Goal: Task Accomplishment & Management: Manage account settings

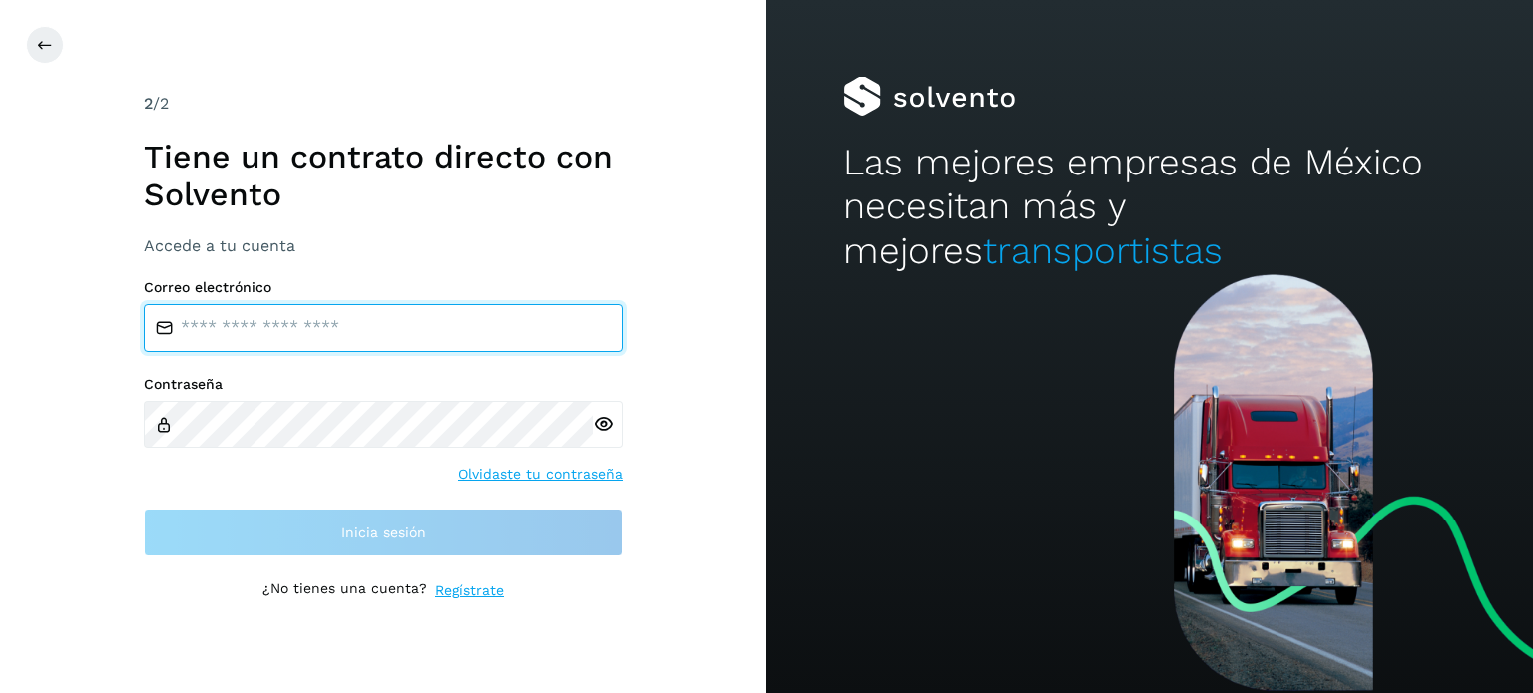
type input "**********"
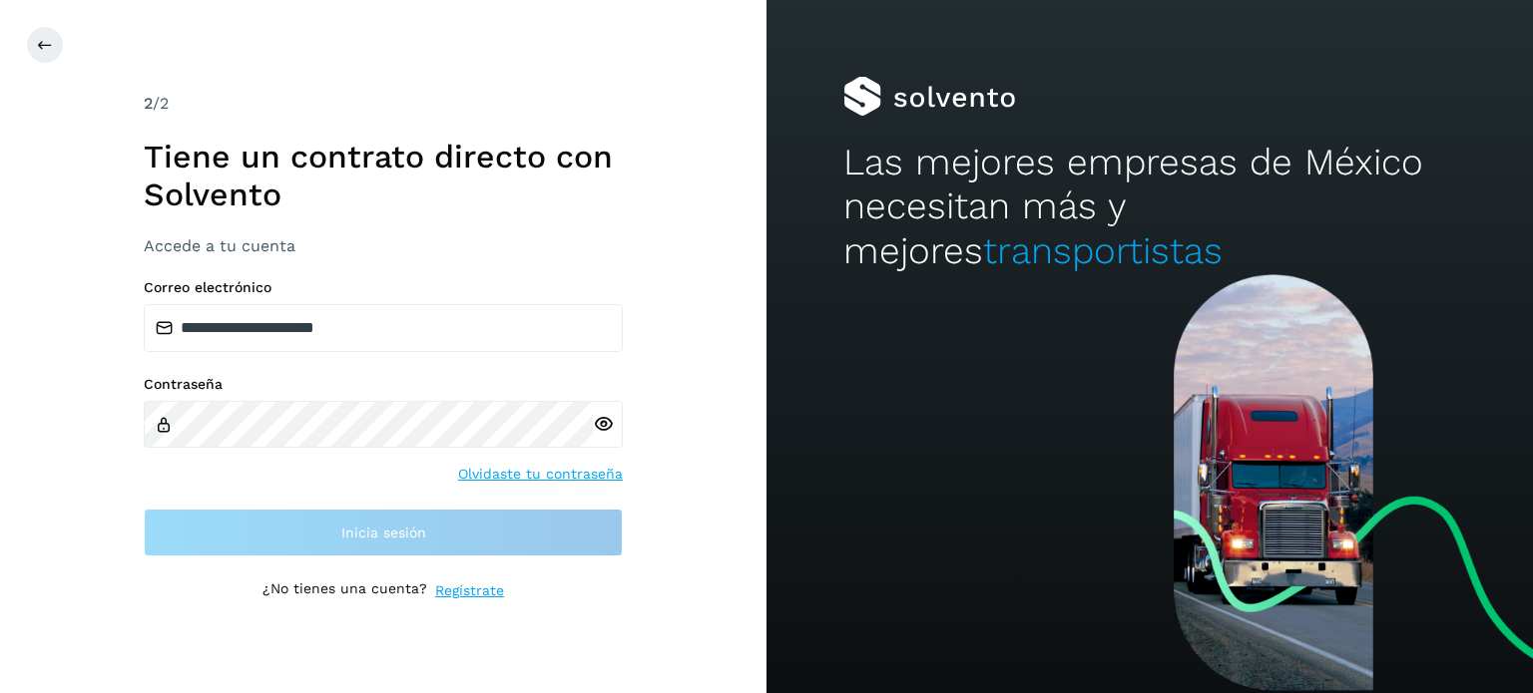
click at [346, 477] on div "Contraseña Olvidaste tu contraseña" at bounding box center [383, 430] width 479 height 109
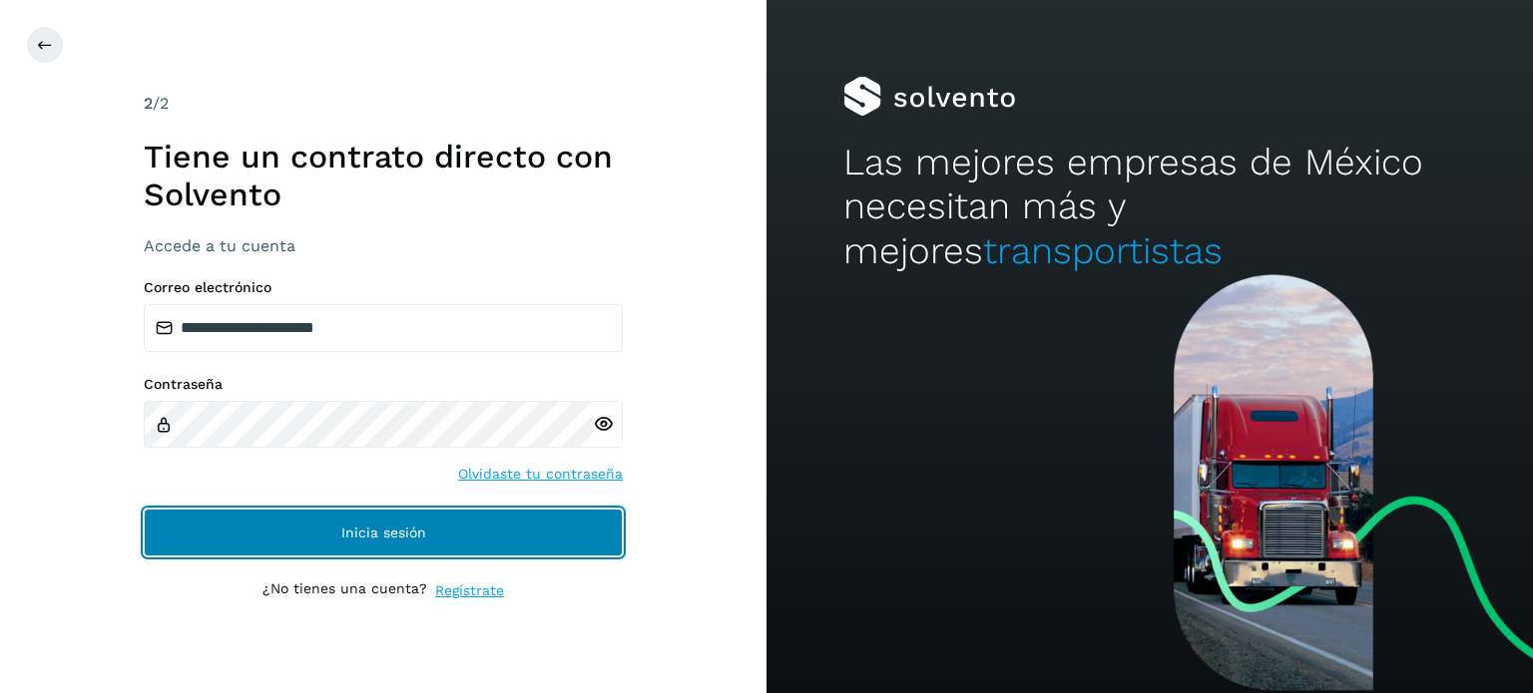
click at [334, 522] on button "Inicia sesión" at bounding box center [383, 533] width 479 height 48
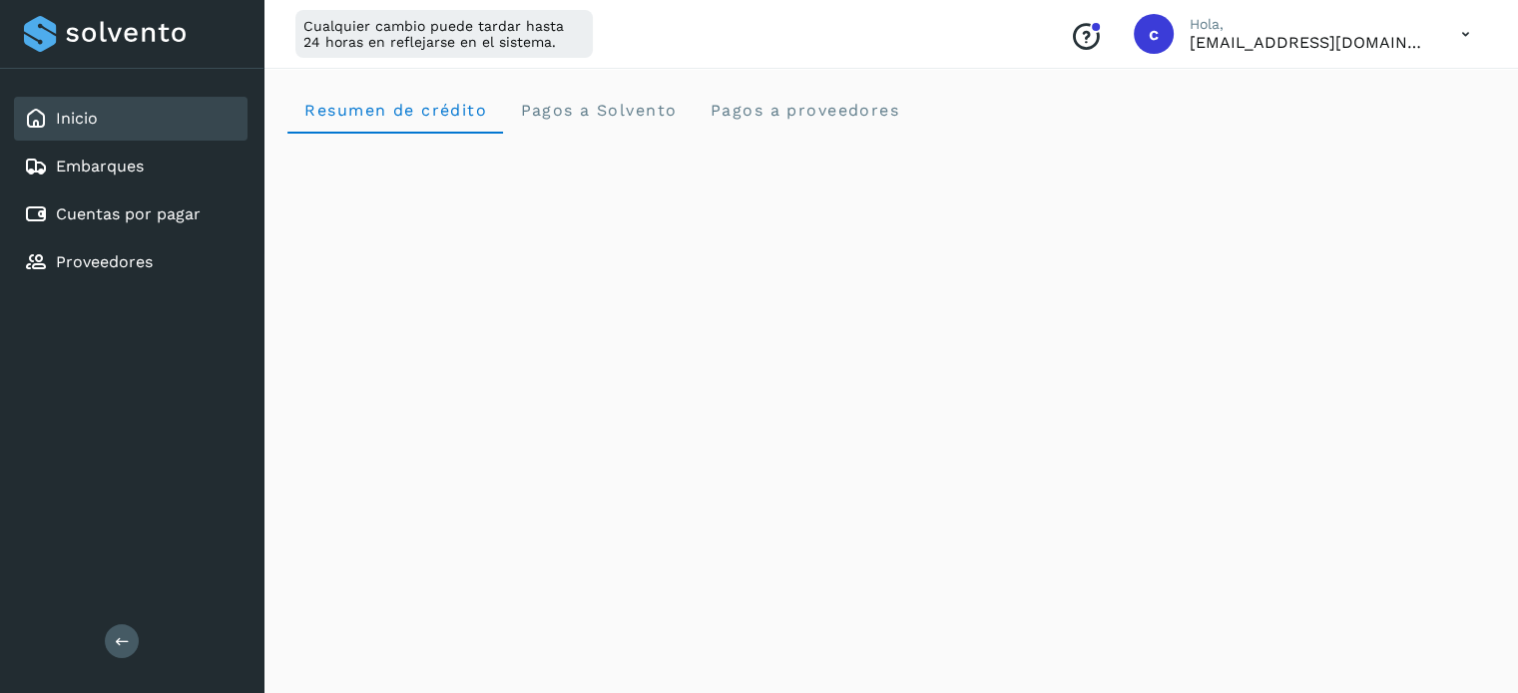
click at [1473, 32] on icon at bounding box center [1465, 34] width 41 height 41
click at [985, 92] on div at bounding box center [759, 346] width 1518 height 693
click at [804, 101] on span "Pagos a proveedores" at bounding box center [803, 110] width 191 height 19
click at [1284, 43] on p "[EMAIL_ADDRESS][DOMAIN_NAME]" at bounding box center [1308, 42] width 239 height 19
click at [1475, 33] on icon at bounding box center [1465, 34] width 41 height 41
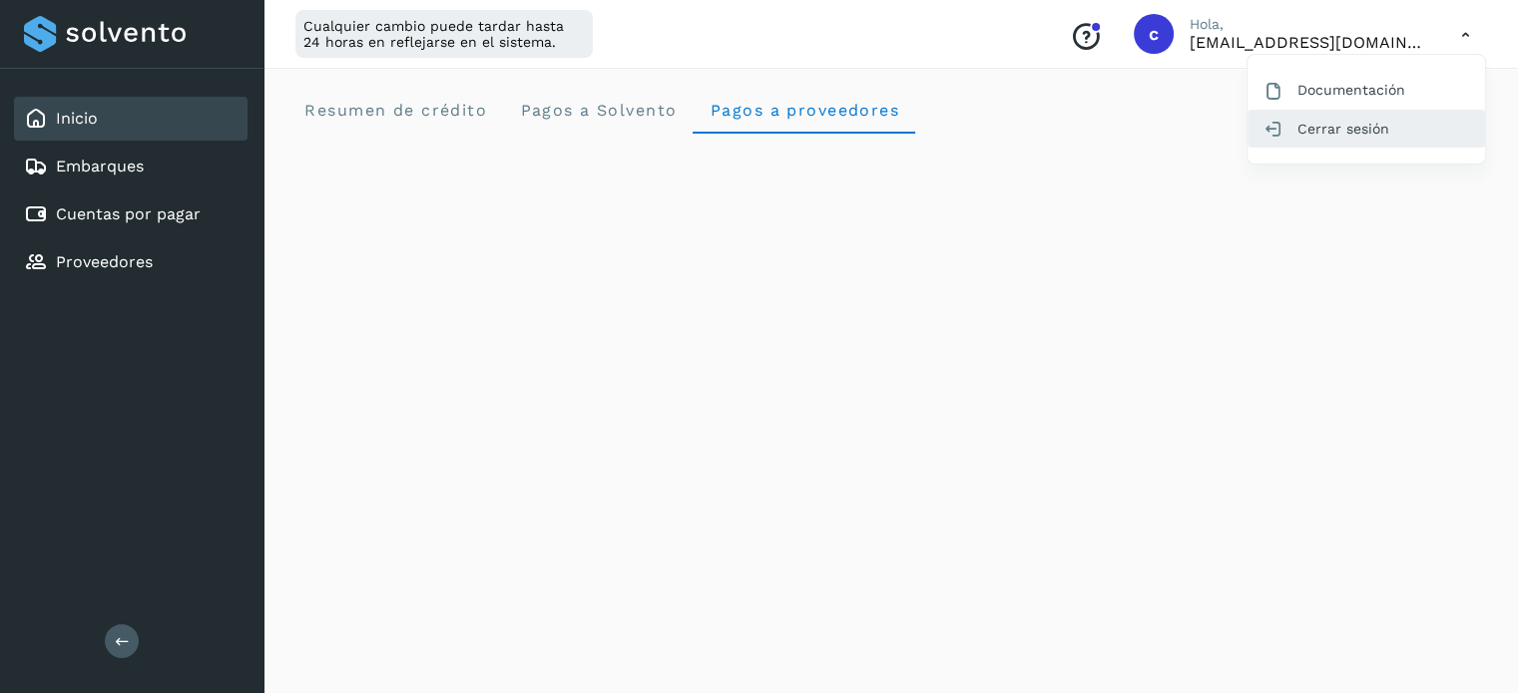
click at [1365, 137] on div "Cerrar sesión" at bounding box center [1365, 129] width 237 height 38
